Goal: Find specific page/section: Find specific page/section

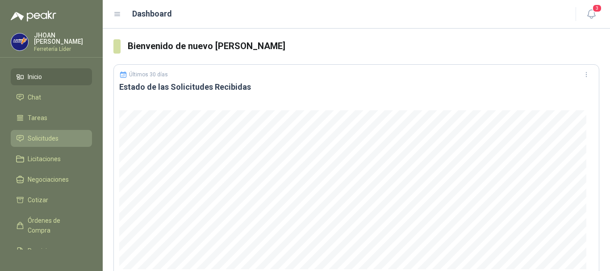
click at [54, 137] on span "Solicitudes" at bounding box center [43, 138] width 31 height 10
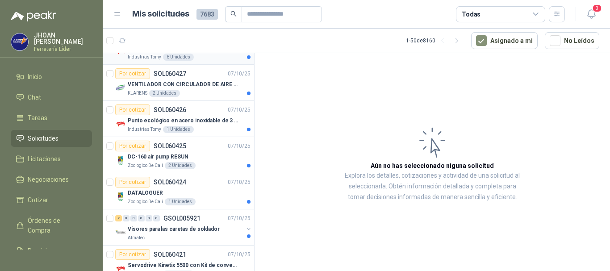
scroll to position [208, 0]
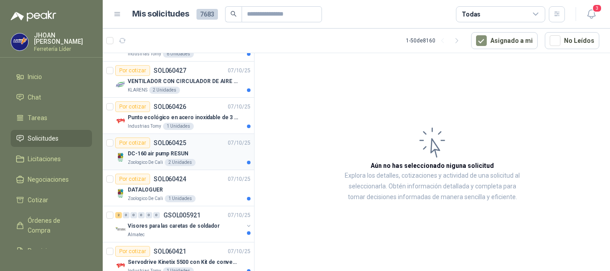
click at [160, 155] on p "DC-160 air pump RESUN" at bounding box center [158, 154] width 60 height 8
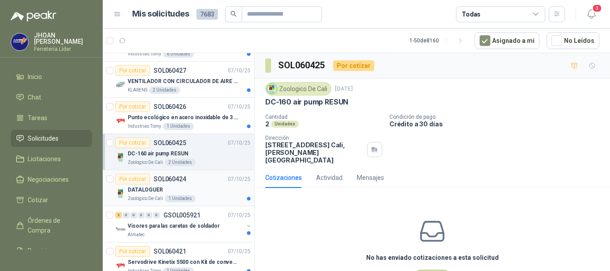
click at [150, 192] on p "DATALOGUER" at bounding box center [145, 190] width 35 height 8
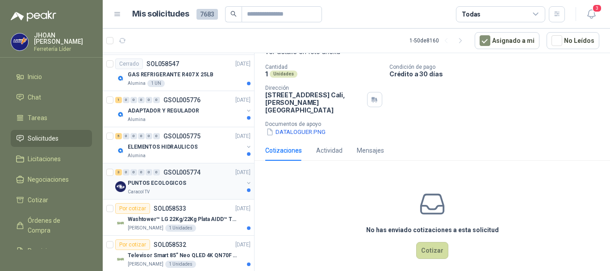
scroll to position [1488, 0]
